Goal: Task Accomplishment & Management: Manage account settings

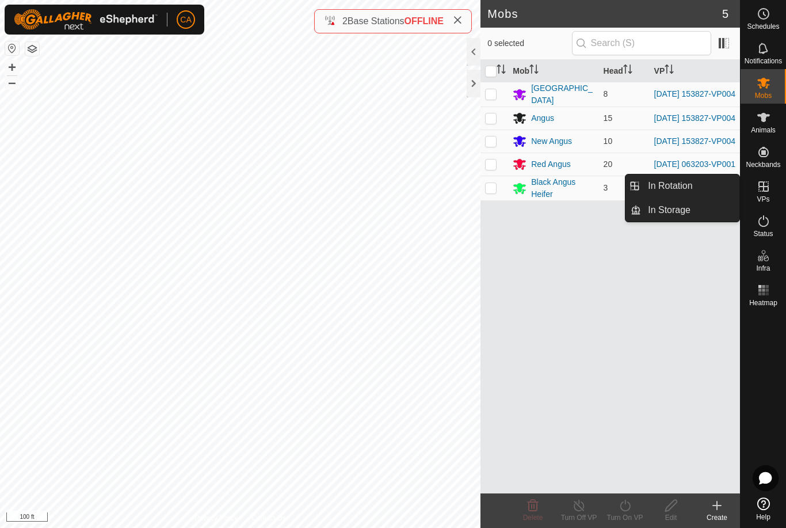
click at [688, 184] on span "In Rotation" at bounding box center [670, 186] width 44 height 14
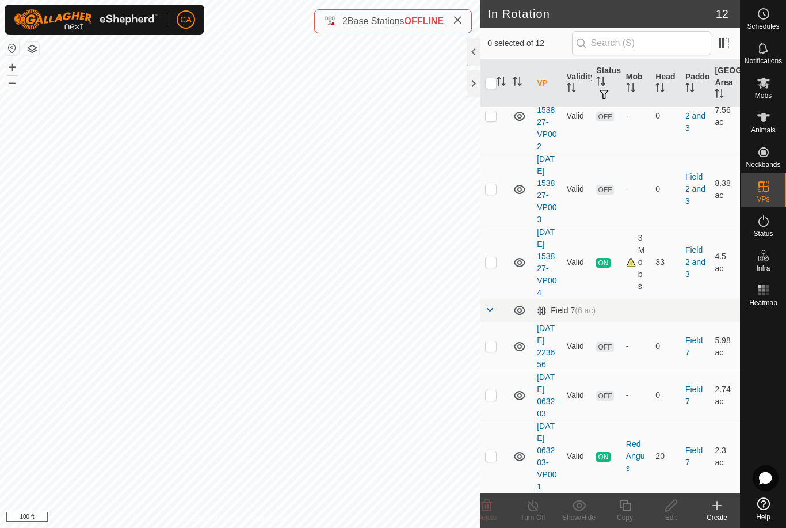
scroll to position [393, 0]
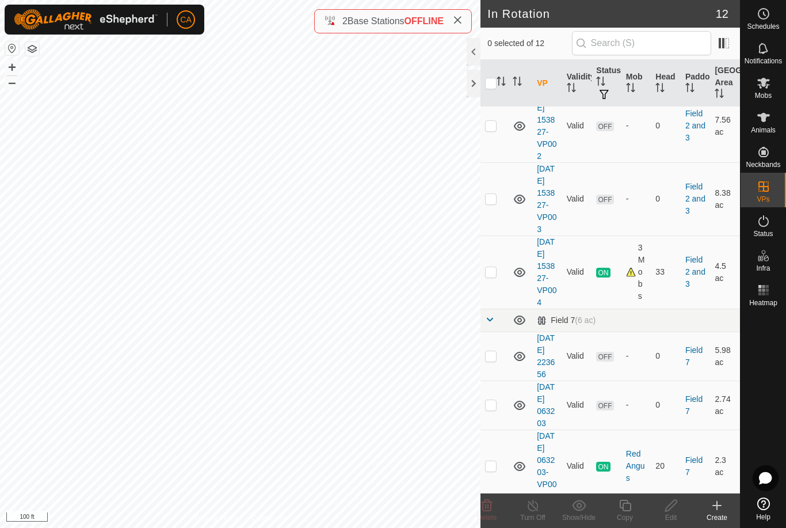
click at [494, 203] on p-checkbox at bounding box center [491, 198] width 12 height 9
click at [494, 509] on delete-svg-icon at bounding box center [487, 505] width 46 height 14
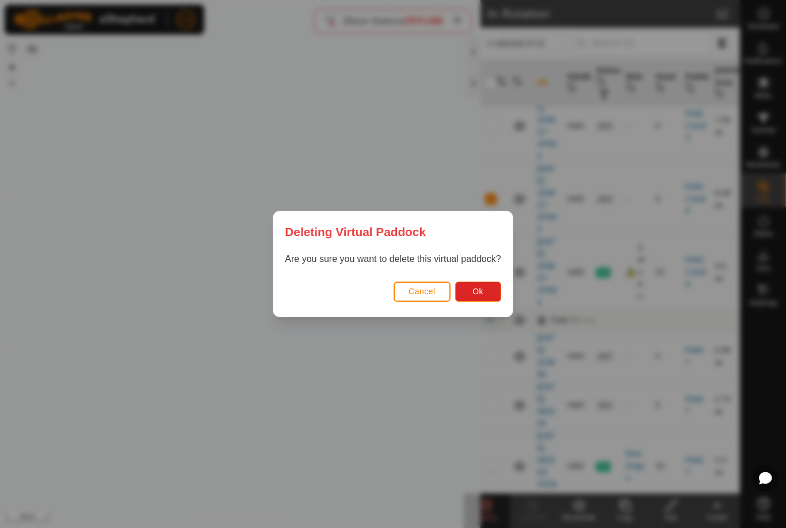
click at [484, 299] on button "Ok" at bounding box center [478, 291] width 46 height 20
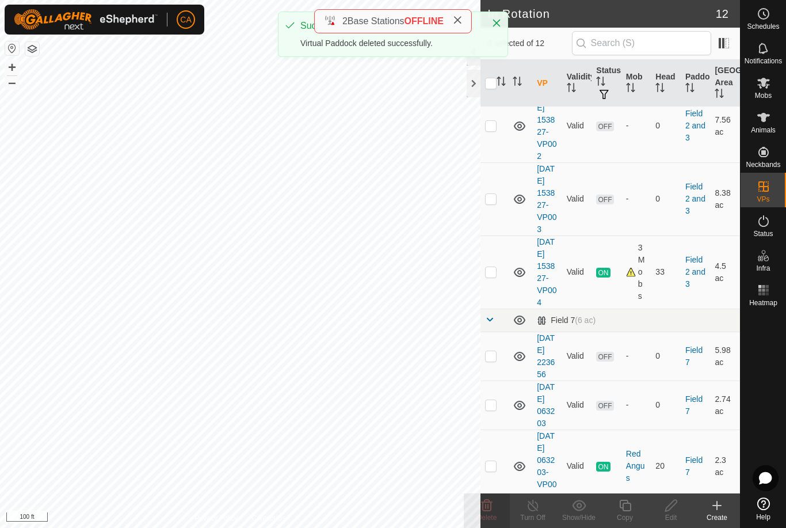
checkbox input "false"
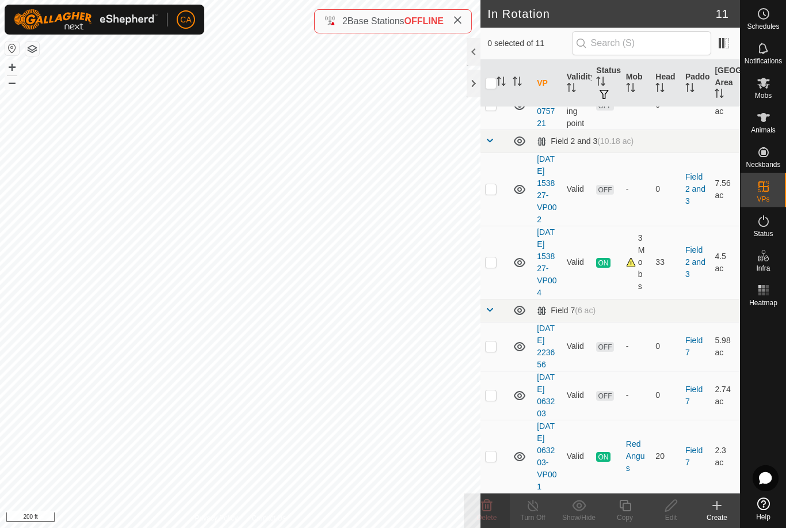
click at [494, 399] on p-checkbox at bounding box center [491, 394] width 12 height 9
click at [493, 399] on p-checkbox at bounding box center [491, 394] width 12 height 9
checkbox input "false"
click at [492, 351] on p-checkbox at bounding box center [491, 345] width 12 height 9
checkbox input "true"
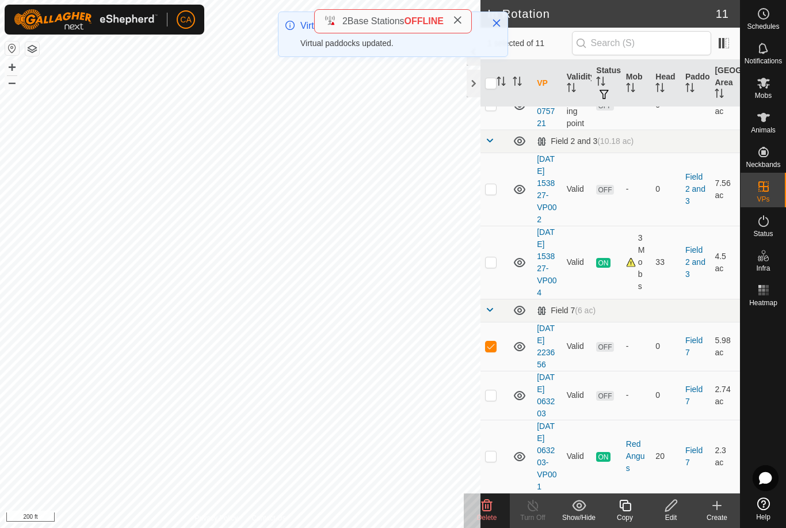
click at [498, 357] on td at bounding box center [495, 346] width 28 height 49
checkbox input "false"
click at [498, 177] on td at bounding box center [495, 189] width 28 height 73
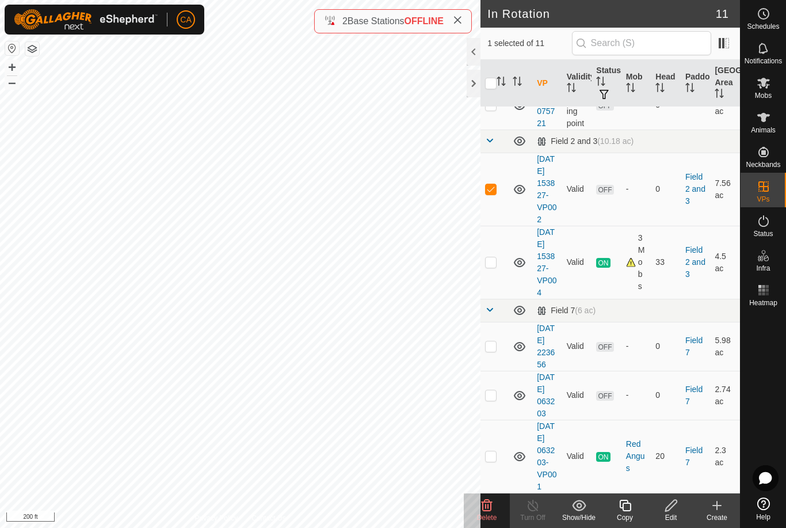
click at [489, 508] on icon at bounding box center [487, 506] width 11 height 12
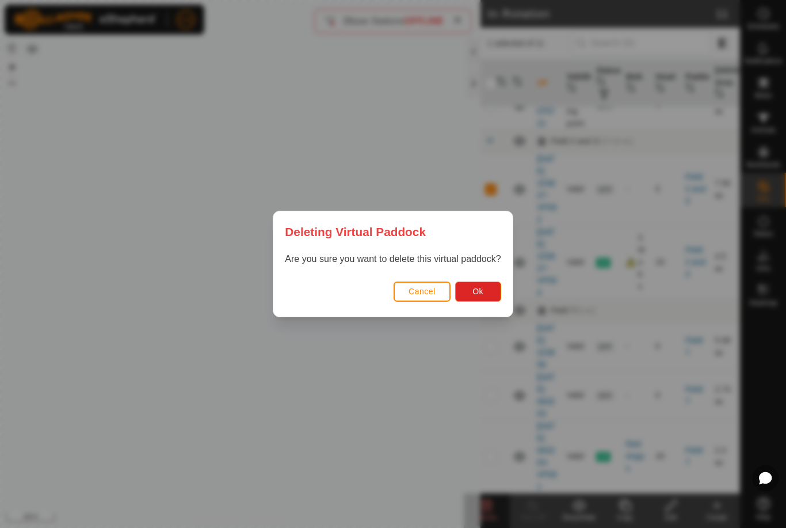
click at [486, 297] on button "Ok" at bounding box center [478, 291] width 46 height 20
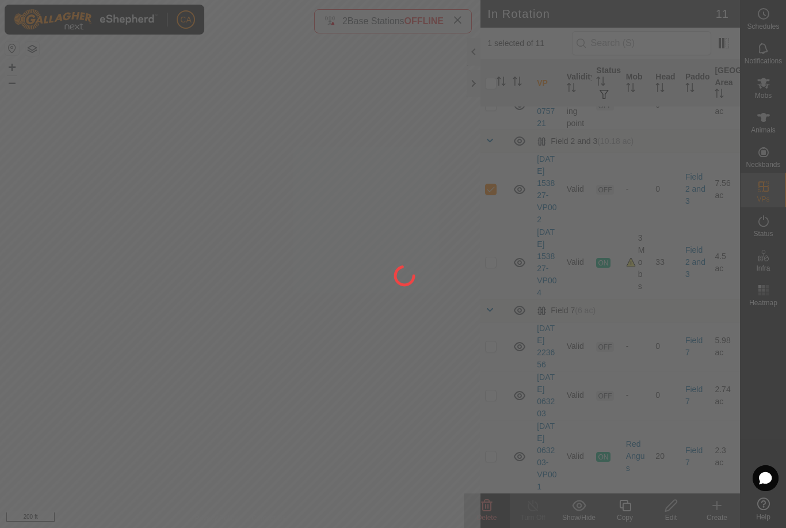
checkbox input "false"
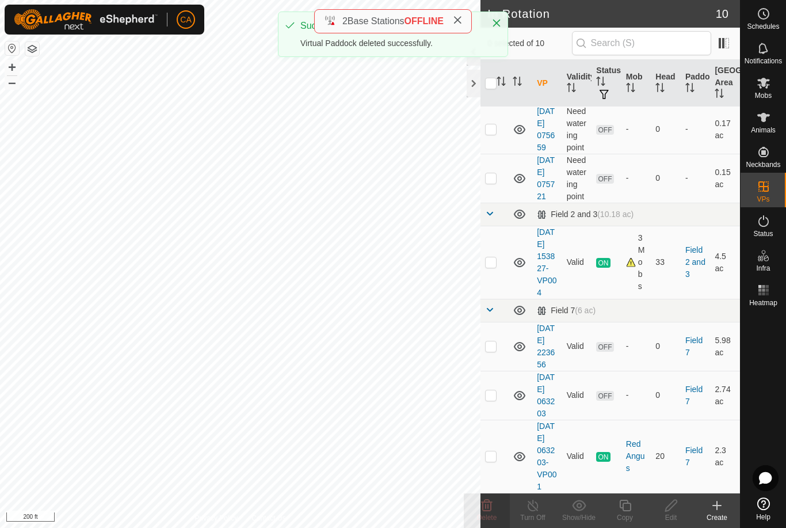
scroll to position [353, 0]
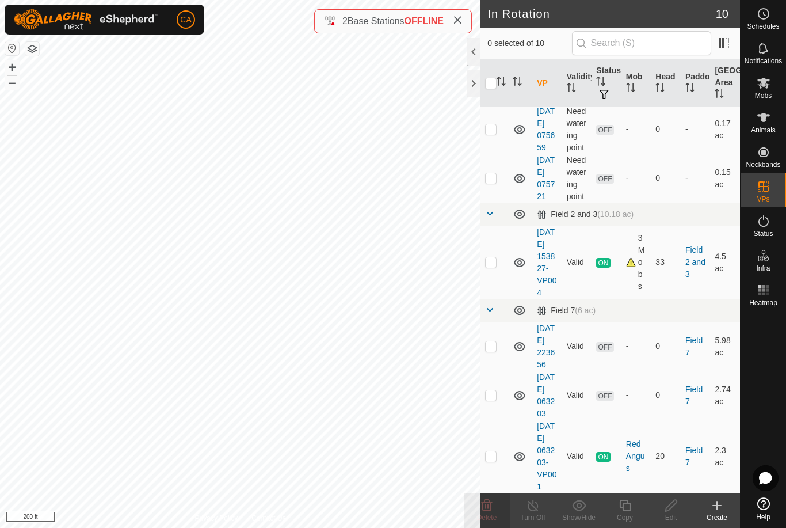
click at [494, 257] on p-checkbox at bounding box center [491, 261] width 12 height 9
checkbox input "true"
click at [631, 511] on icon at bounding box center [625, 506] width 12 height 12
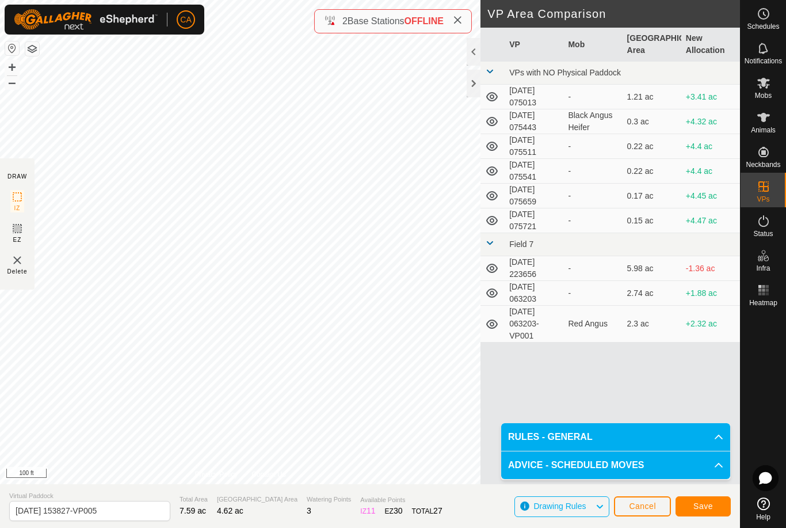
click at [705, 511] on button "Save" at bounding box center [703, 506] width 55 height 20
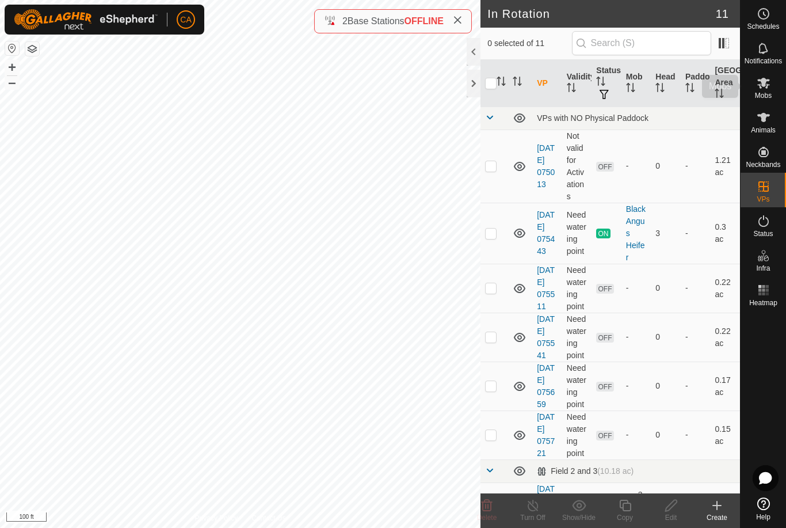
click at [764, 90] on es-mob-svg-icon at bounding box center [763, 83] width 21 height 18
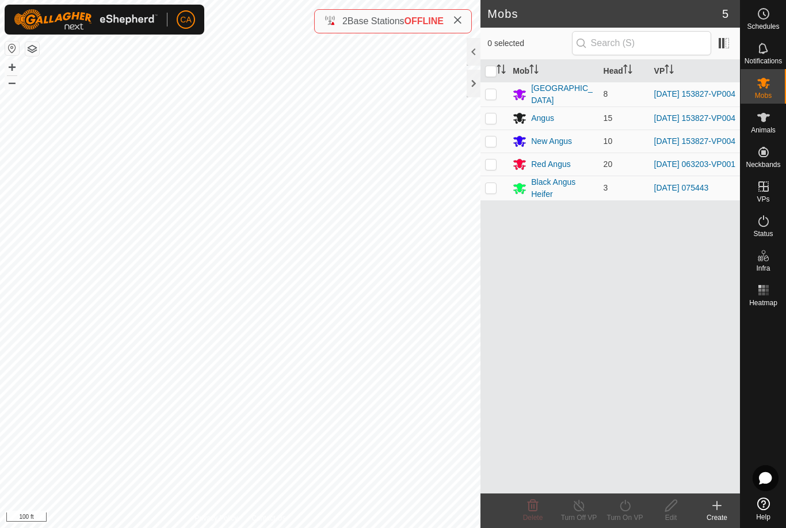
click at [492, 98] on p-checkbox at bounding box center [491, 93] width 12 height 9
checkbox input "true"
click at [494, 117] on p-checkbox at bounding box center [491, 117] width 12 height 9
checkbox input "true"
click at [490, 145] on p-checkbox at bounding box center [491, 140] width 12 height 9
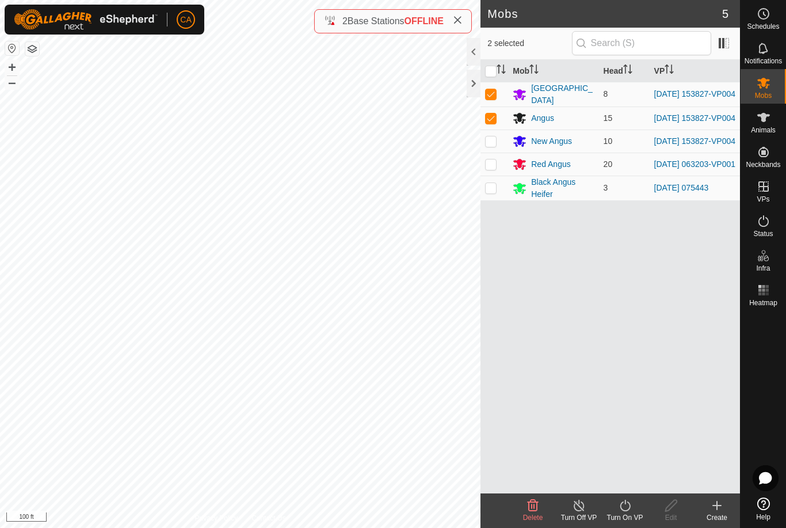
checkbox input "true"
click at [627, 508] on icon at bounding box center [625, 505] width 14 height 14
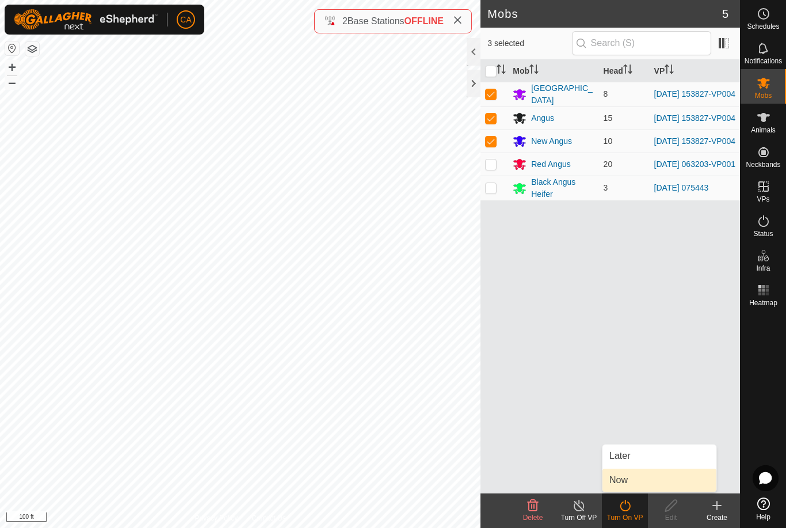
click at [644, 485] on link "Now" at bounding box center [660, 480] width 114 height 23
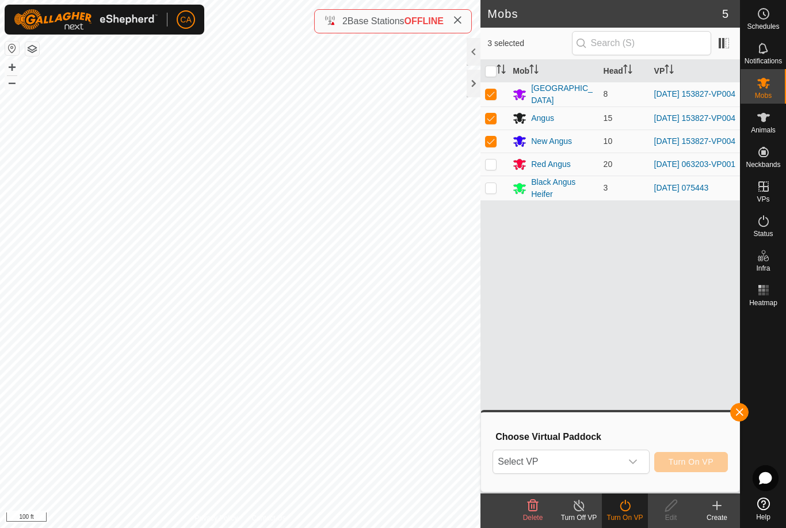
click at [619, 465] on span "Select VP" at bounding box center [557, 461] width 128 height 23
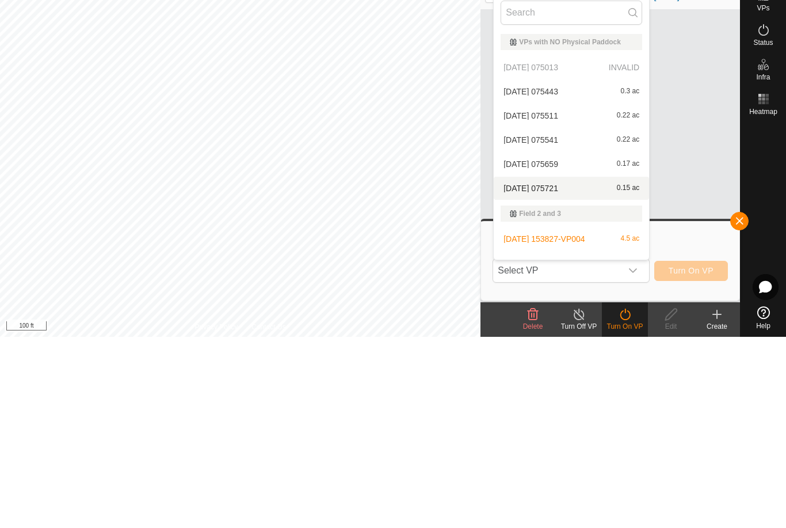
click at [558, 375] on span "[DATE] 075721" at bounding box center [531, 379] width 55 height 8
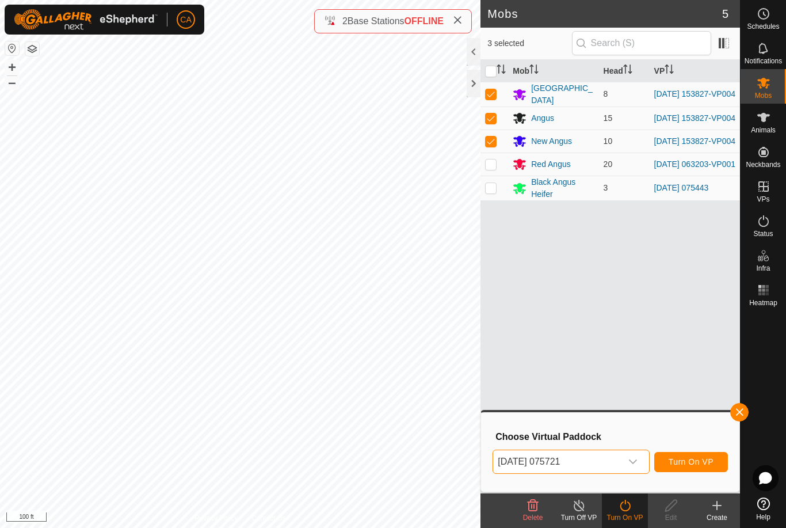
click at [580, 465] on span "[DATE] 075721" at bounding box center [557, 461] width 128 height 23
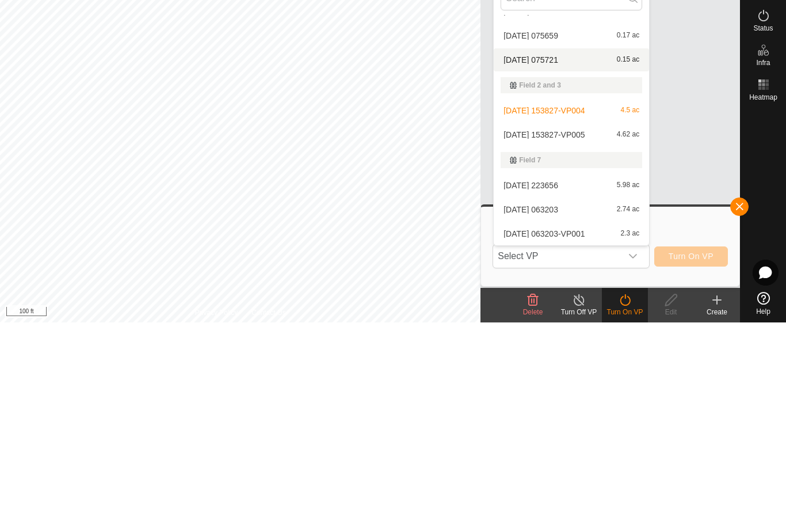
scroll to position [114, 0]
click at [570, 336] on span "[DATE] 153827-VP005" at bounding box center [544, 340] width 81 height 8
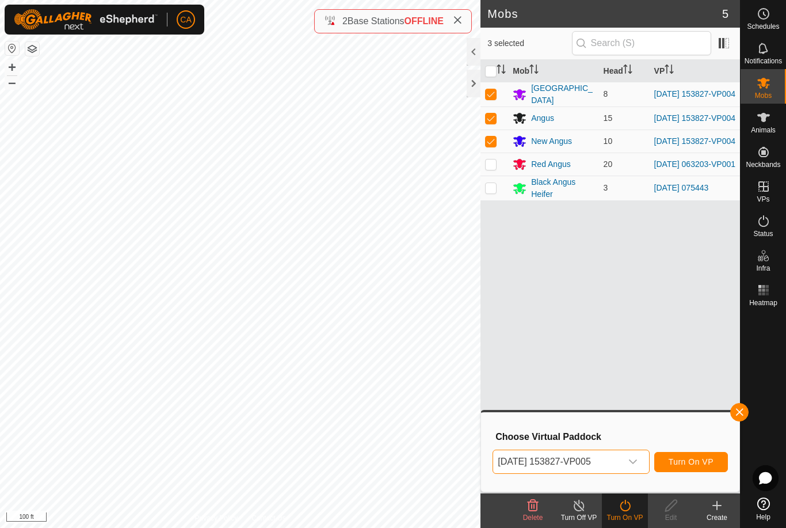
click at [682, 456] on button "Turn On VP" at bounding box center [691, 462] width 74 height 20
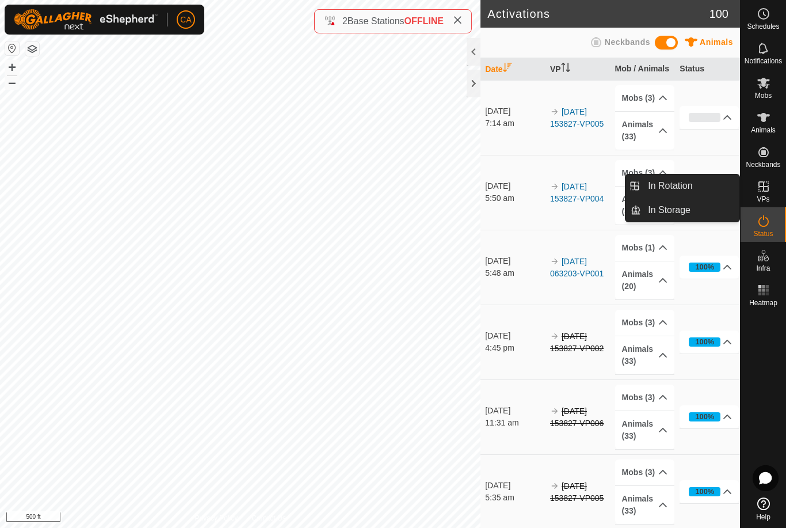
click at [689, 189] on span "In Rotation" at bounding box center [670, 186] width 44 height 14
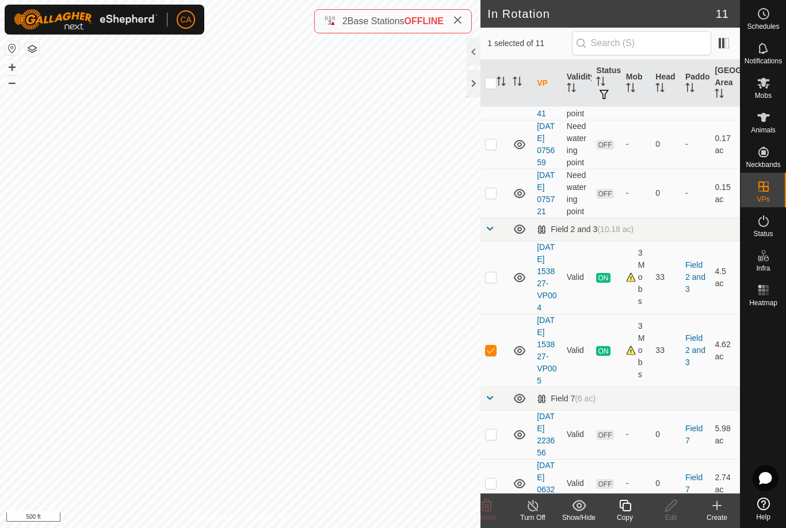
scroll to position [329, 0]
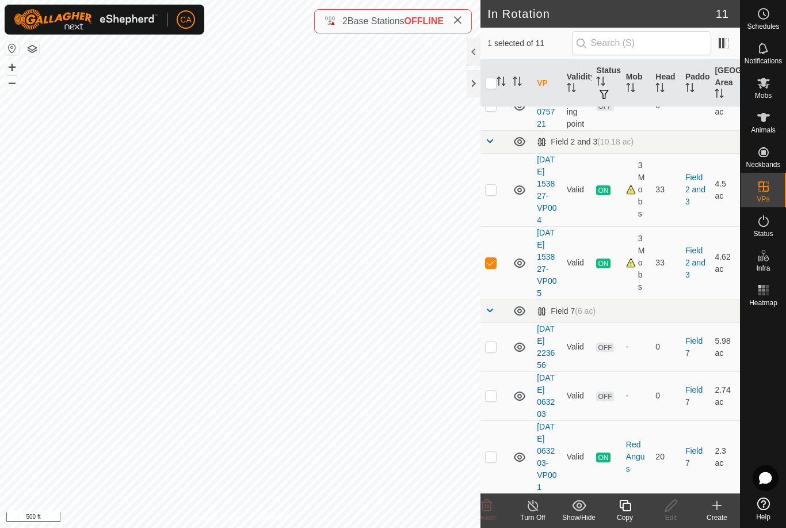
click at [485, 267] on p-checkbox at bounding box center [491, 262] width 12 height 9
checkbox input "false"
click at [499, 372] on td at bounding box center [495, 395] width 28 height 49
click at [496, 506] on delete-svg-icon at bounding box center [487, 505] width 46 height 14
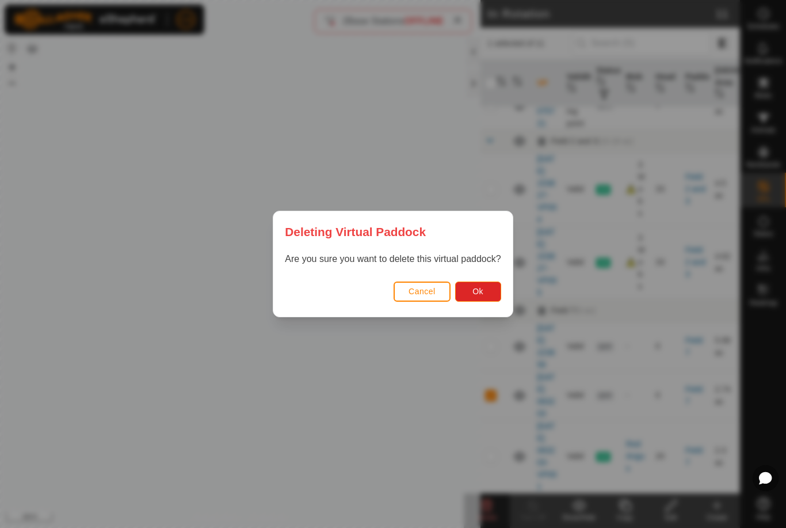
click at [486, 291] on button "Ok" at bounding box center [478, 291] width 46 height 20
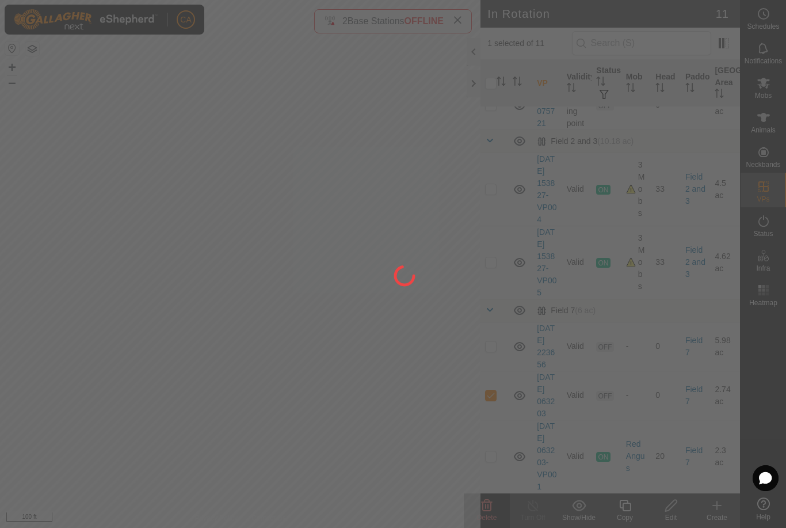
checkbox input "false"
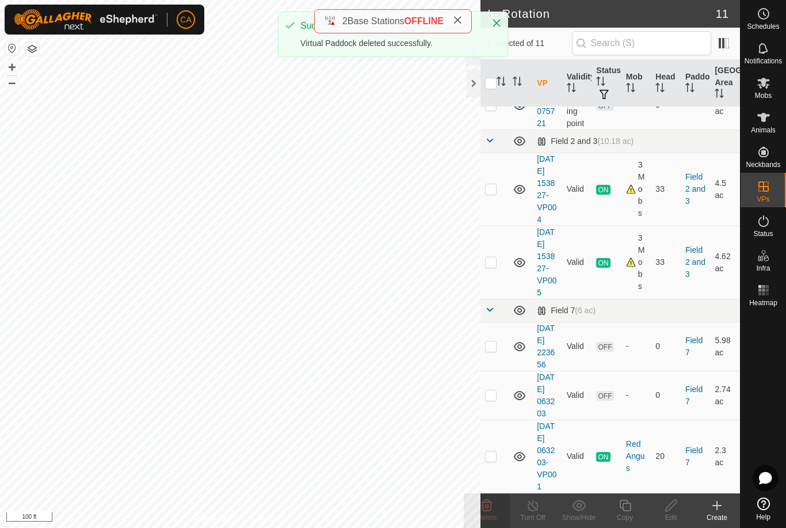
scroll to position [377, 0]
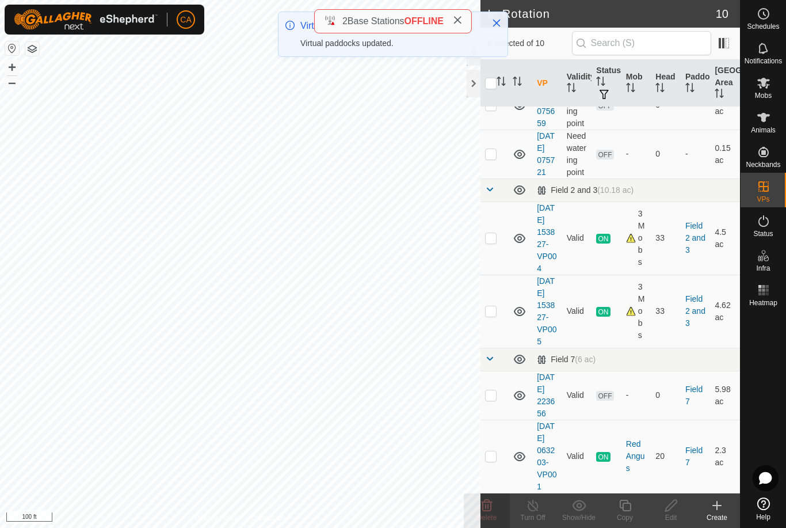
click at [465, 13] on div "2 Base Stations OFFLINE" at bounding box center [393, 21] width 158 height 24
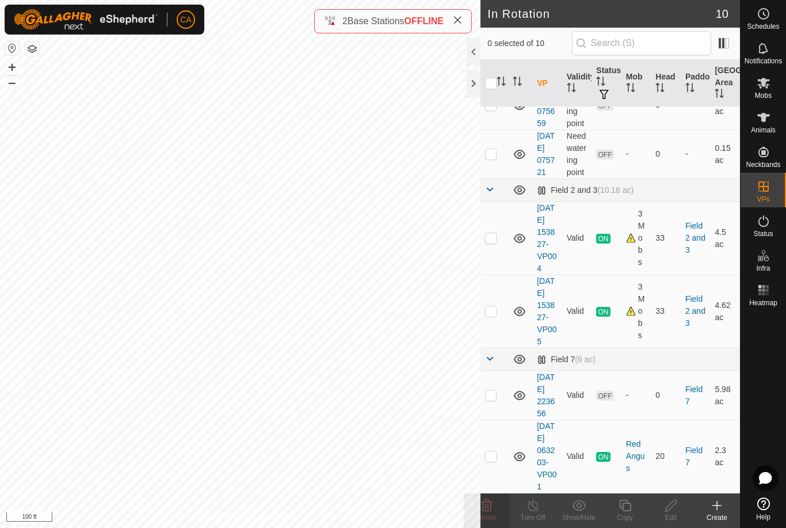
click at [461, 21] on icon at bounding box center [457, 20] width 9 height 9
